Goal: Information Seeking & Learning: Learn about a topic

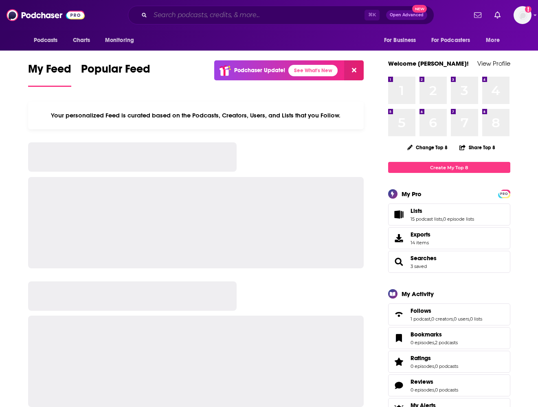
drag, startPoint x: 0, startPoint y: 0, endPoint x: 179, endPoint y: 18, distance: 179.8
click at [179, 18] on input "Search podcasts, credits, & more..." at bounding box center [257, 15] width 214 height 13
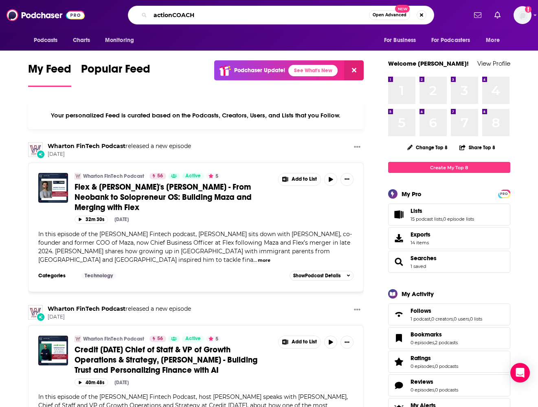
type input "actionCOACH"
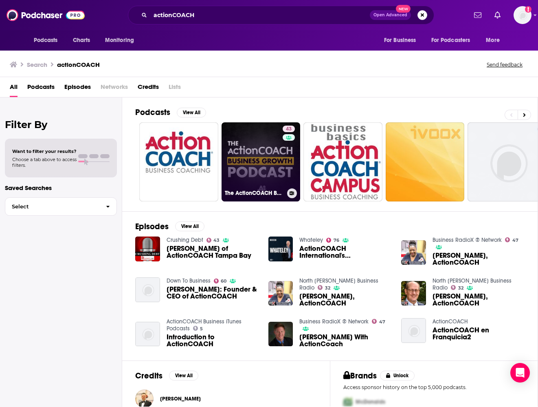
click at [268, 152] on link "43 The ActionCOACH Business Growth Podcast" at bounding box center [261, 161] width 79 height 79
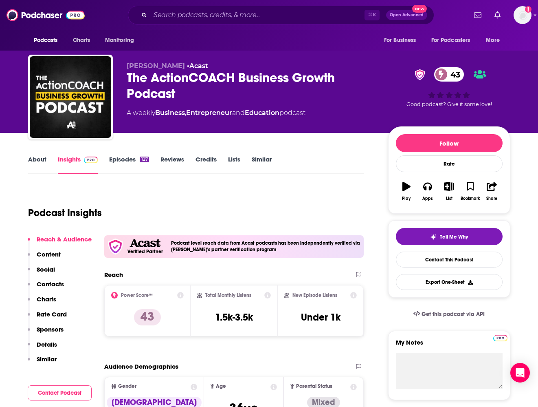
scroll to position [42, 0]
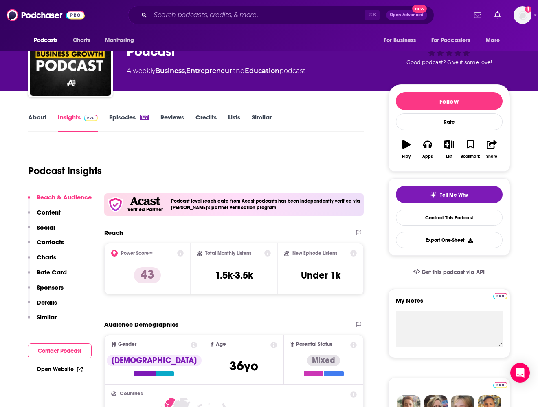
click at [39, 115] on link "About" at bounding box center [37, 122] width 18 height 19
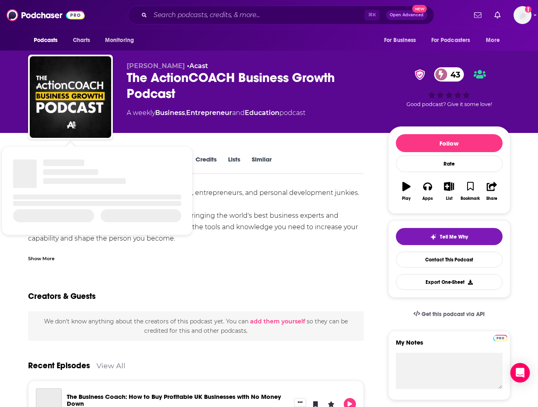
click at [45, 259] on div "Show More" at bounding box center [41, 258] width 26 height 8
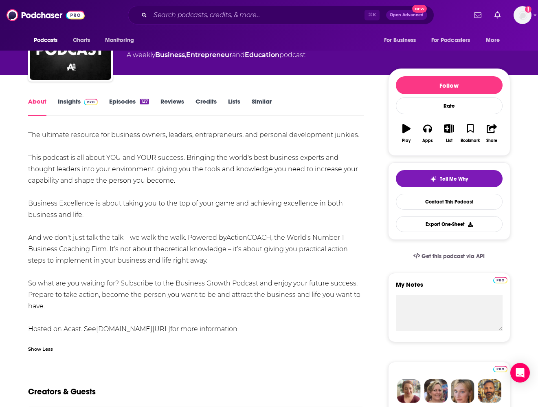
scroll to position [62, 0]
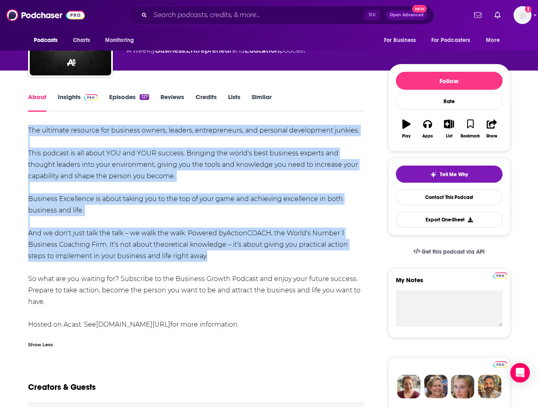
drag, startPoint x: 211, startPoint y: 256, endPoint x: 28, endPoint y: 128, distance: 223.0
click at [28, 128] on div "The ultimate resource for business owners, leaders, entrepreneurs, and personal…" at bounding box center [196, 227] width 336 height 205
copy div "The ultimate resource for business owners, leaders, entrepreneurs, and personal…"
